Goal: Check status: Check status

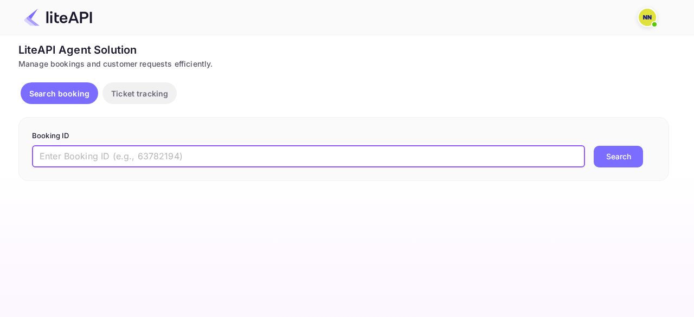
drag, startPoint x: 131, startPoint y: 153, endPoint x: 138, endPoint y: 176, distance: 23.2
click at [132, 153] on input "text" at bounding box center [308, 157] width 553 height 22
paste input "Supplier Ref No- 8904638"
drag, startPoint x: 107, startPoint y: 153, endPoint x: 3, endPoint y: 176, distance: 106.4
click at [9, 158] on div "Unsaved Changes Ticket Affiliate URL [URL][DOMAIN_NAME] Business partner name N…" at bounding box center [340, 108] width 681 height 146
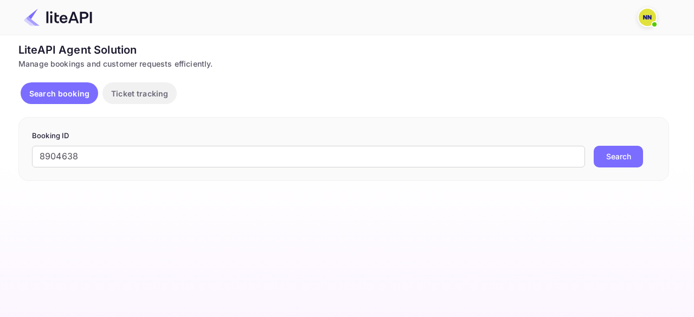
click at [625, 150] on button "Search" at bounding box center [618, 157] width 49 height 22
click at [89, 153] on input "8904638" at bounding box center [308, 157] width 553 height 22
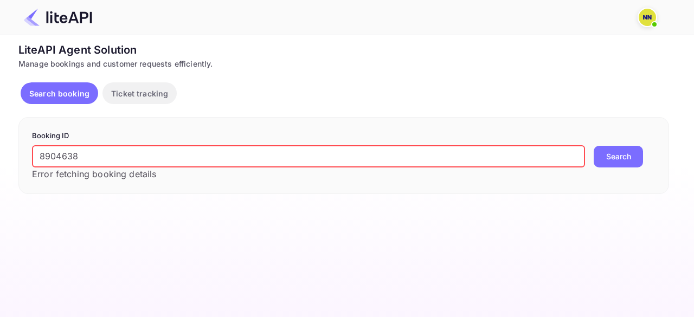
click at [88, 153] on input "8904638" at bounding box center [308, 157] width 553 height 22
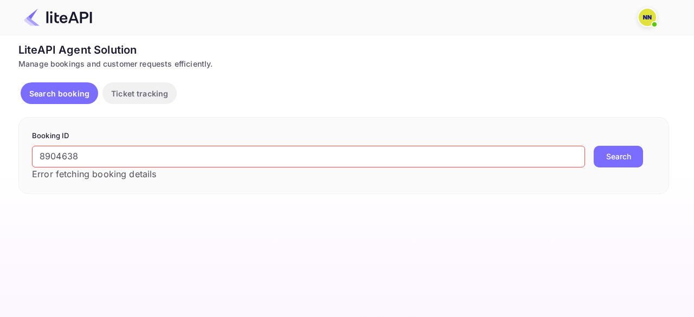
click at [624, 154] on button "Search" at bounding box center [618, 157] width 49 height 22
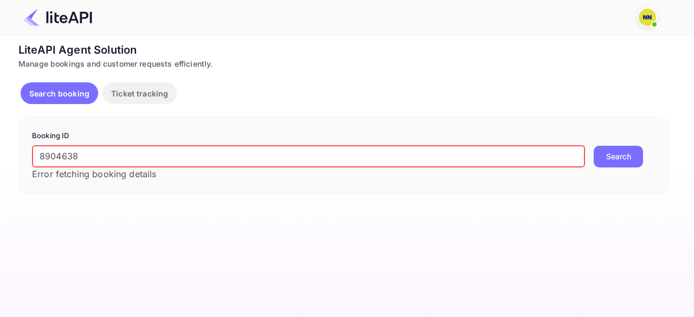
click at [63, 161] on input "8904638" at bounding box center [308, 157] width 553 height 22
paste input "8898123"
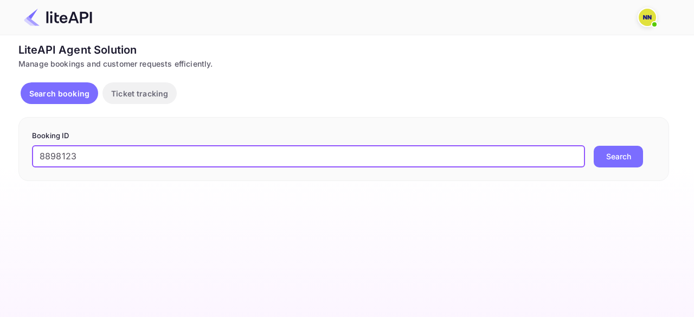
type input "8898123"
click at [618, 153] on button "Search" at bounding box center [618, 157] width 49 height 22
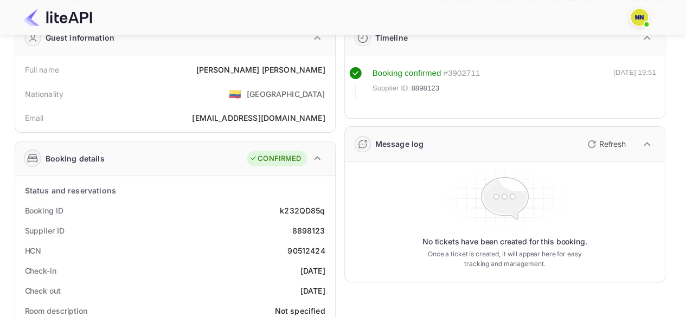
scroll to position [108, 0]
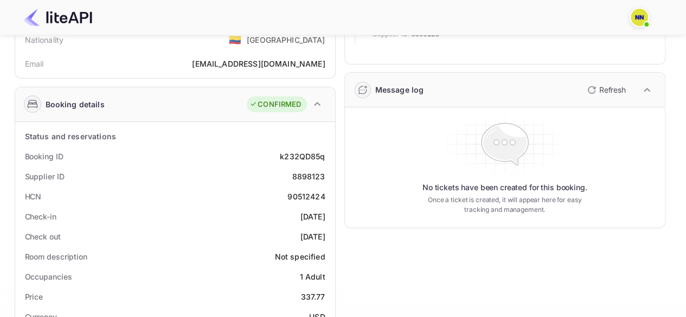
drag, startPoint x: 280, startPoint y: 214, endPoint x: 313, endPoint y: 198, distance: 36.6
drag, startPoint x: 291, startPoint y: 195, endPoint x: 331, endPoint y: 195, distance: 40.7
click at [294, 196] on div "90512424" at bounding box center [305, 196] width 37 height 11
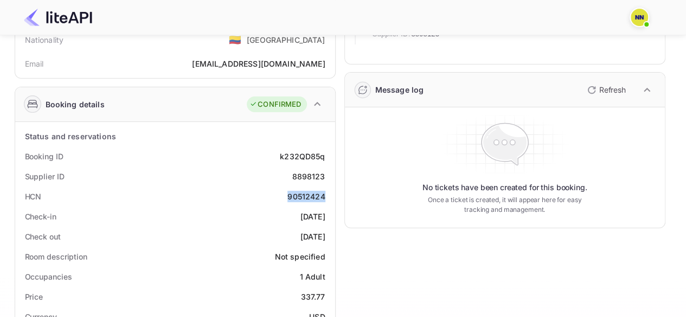
click at [294, 196] on div "90512424" at bounding box center [305, 196] width 37 height 11
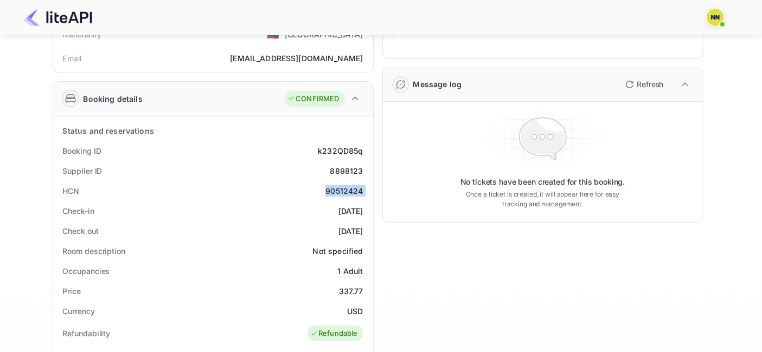
scroll to position [0, 0]
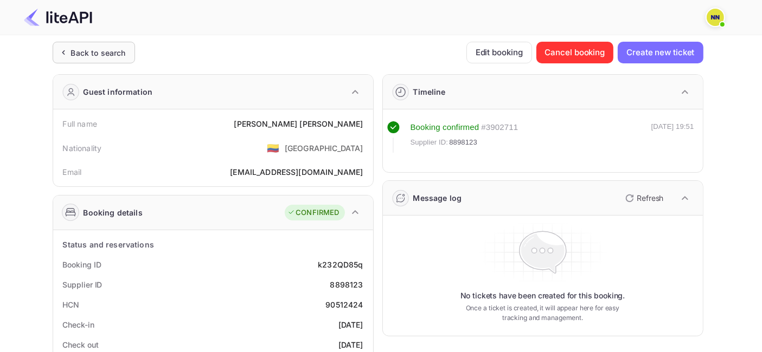
click at [104, 48] on div "Back to search" at bounding box center [98, 52] width 55 height 11
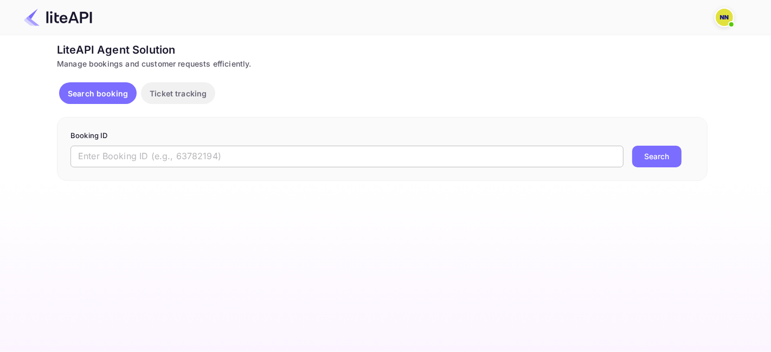
click at [145, 161] on input "text" at bounding box center [346, 157] width 553 height 22
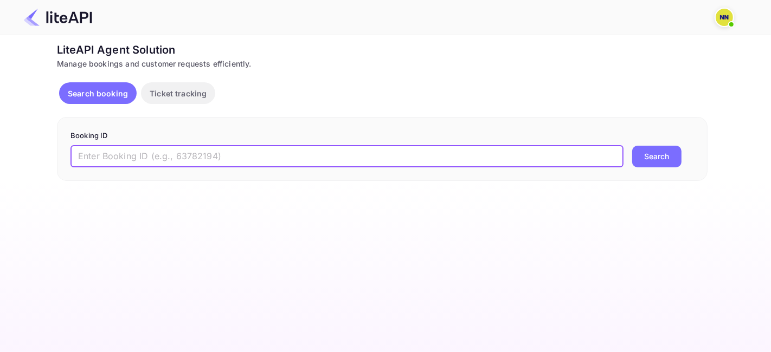
paste input "8895546"
type input "8895546"
drag, startPoint x: 646, startPoint y: 157, endPoint x: 633, endPoint y: 163, distance: 14.1
click at [646, 157] on button "Search" at bounding box center [656, 157] width 49 height 22
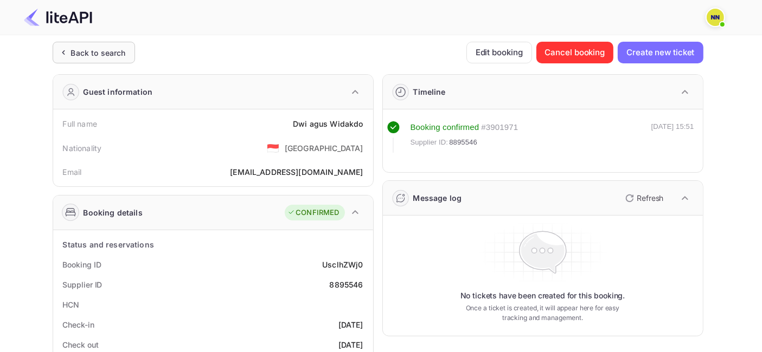
click at [114, 56] on div "Back to search" at bounding box center [98, 52] width 55 height 11
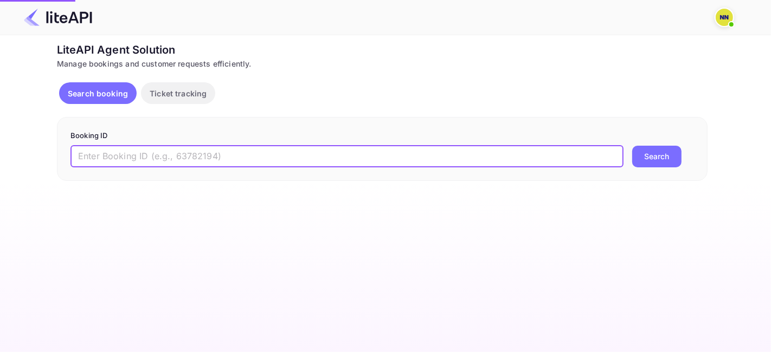
click at [189, 154] on input "text" at bounding box center [346, 157] width 553 height 22
paste input "Supplier Ref No- 8713486"
click at [145, 157] on input "Supplier Ref No- 8713486" at bounding box center [346, 157] width 553 height 22
click at [81, 157] on input "- 8713486" at bounding box center [346, 157] width 553 height 22
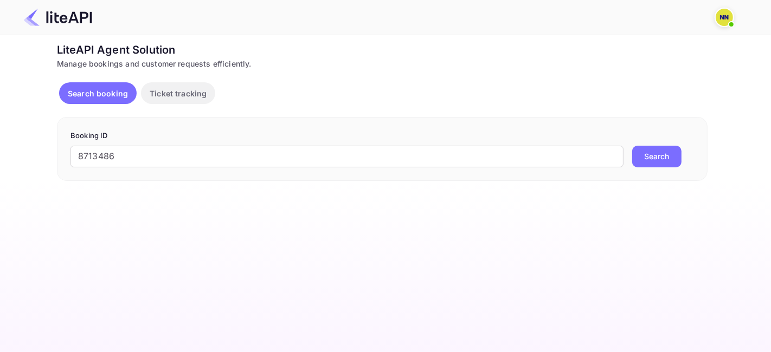
click at [655, 159] on button "Search" at bounding box center [656, 157] width 49 height 22
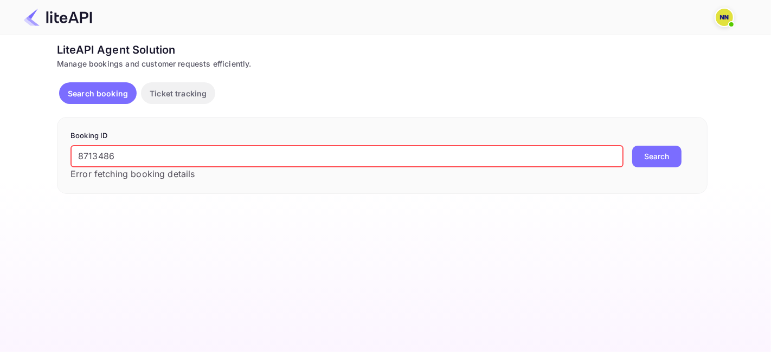
click at [109, 156] on input "8713486" at bounding box center [346, 157] width 553 height 22
paste input "text"
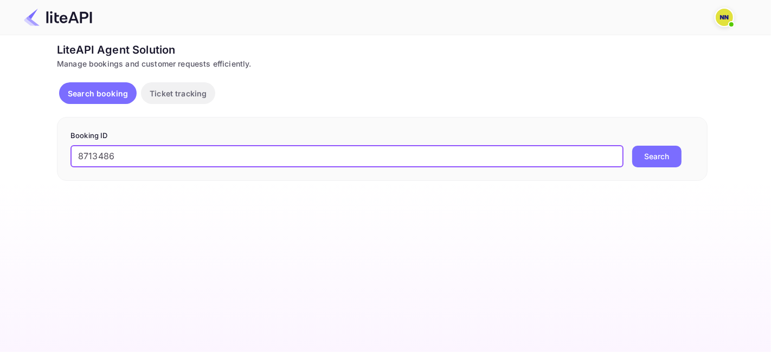
type input "8713486"
click at [655, 147] on button "Search" at bounding box center [656, 157] width 49 height 22
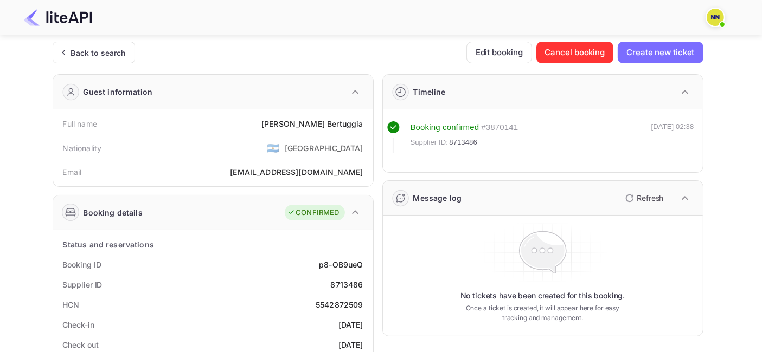
scroll to position [60, 0]
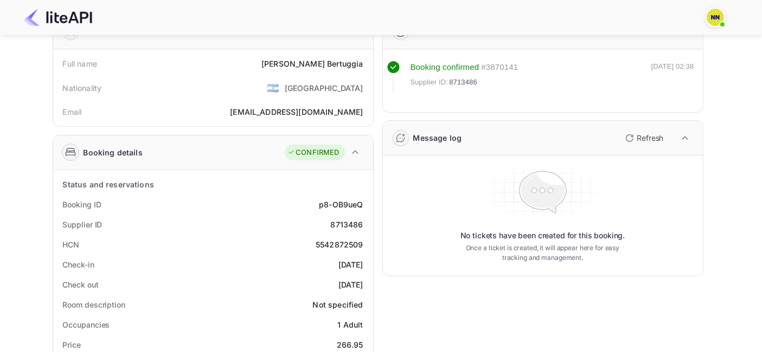
click at [335, 243] on div "5542872509" at bounding box center [339, 244] width 48 height 11
copy div "5542872509"
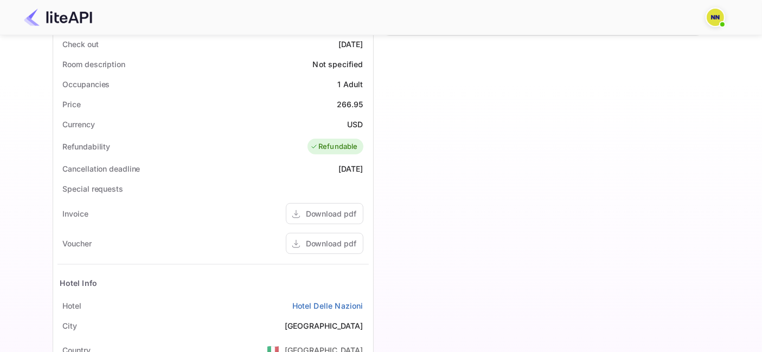
scroll to position [361, 0]
